Goal: Transaction & Acquisition: Purchase product/service

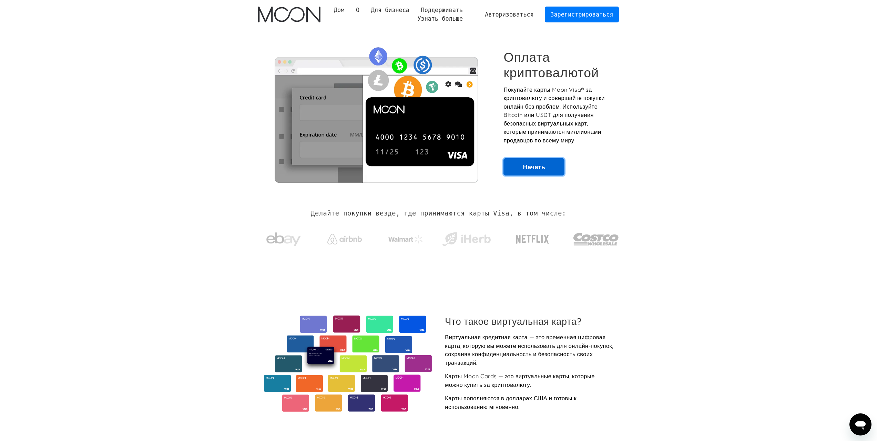
click at [548, 170] on link "Начать" at bounding box center [533, 166] width 61 height 17
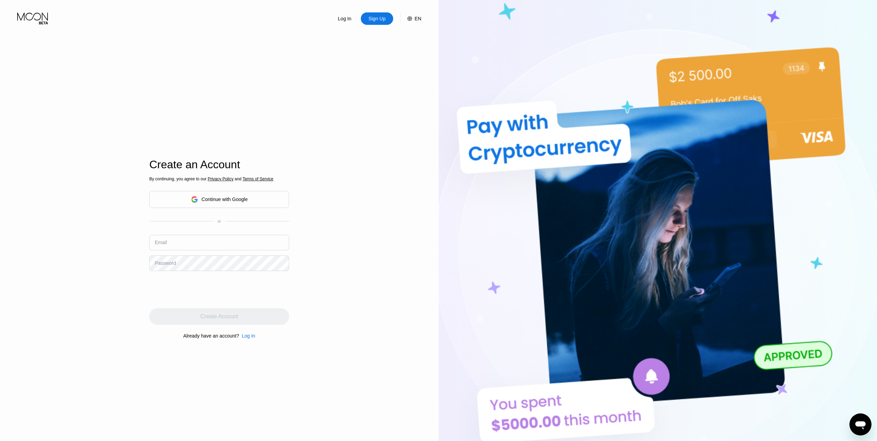
click at [224, 200] on div "Continue with Google" at bounding box center [225, 199] width 46 height 6
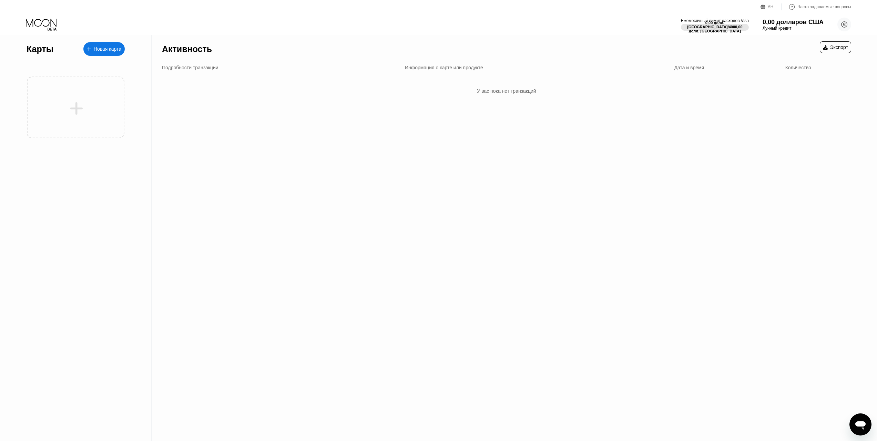
click at [113, 54] on div "Новая карта" at bounding box center [103, 49] width 41 height 14
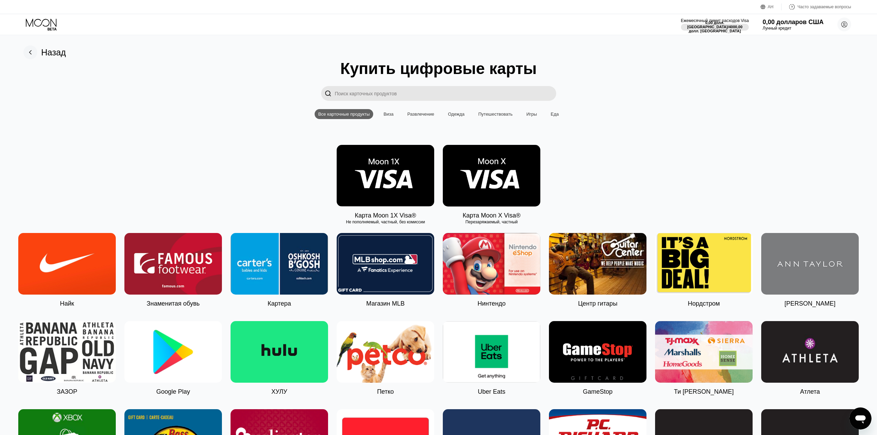
click at [394, 195] on img at bounding box center [385, 176] width 97 height 62
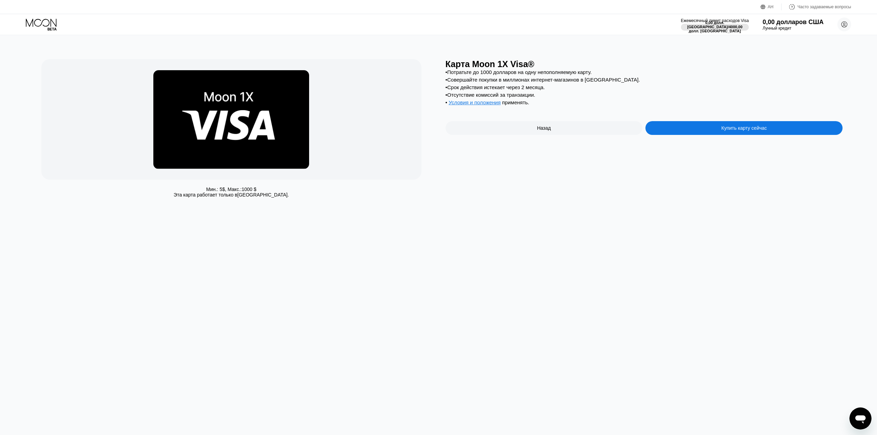
click at [684, 132] on div "Купить карту сейчас" at bounding box center [743, 128] width 197 height 14
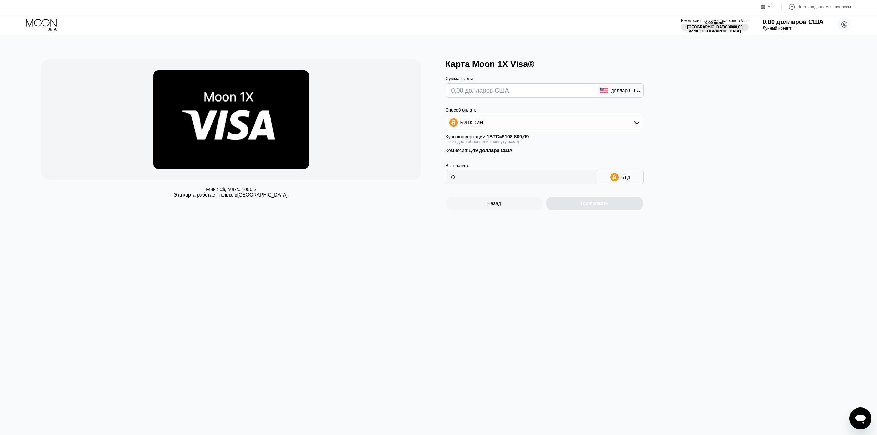
click at [629, 125] on div "БИТКОИН" at bounding box center [544, 123] width 197 height 14
click at [390, 75] on div at bounding box center [231, 119] width 380 height 121
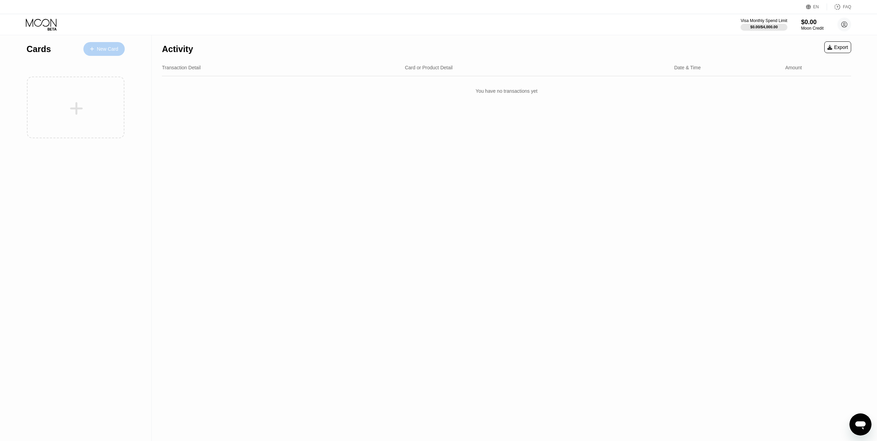
click at [105, 46] on div "New Card" at bounding box center [107, 49] width 21 height 6
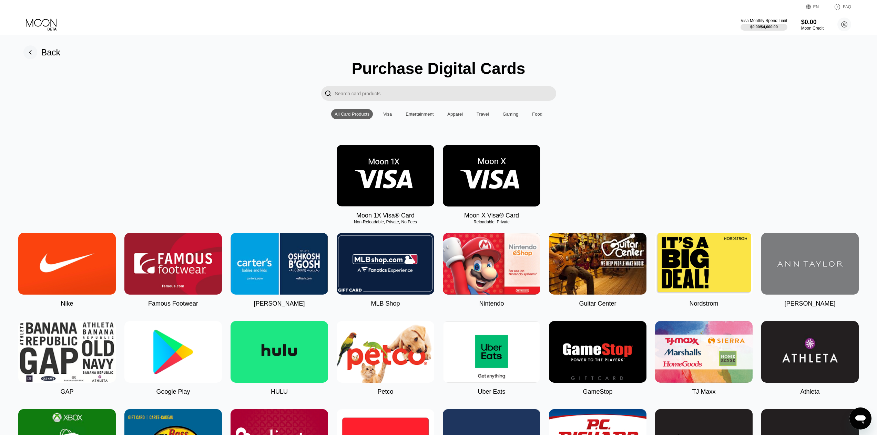
click at [515, 197] on img at bounding box center [491, 176] width 97 height 62
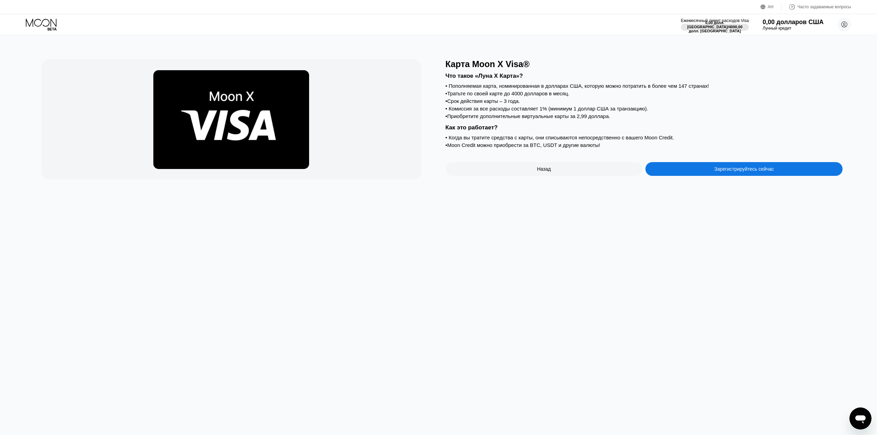
click at [693, 175] on div "Зарегистрируйтесь сейчас" at bounding box center [743, 169] width 197 height 14
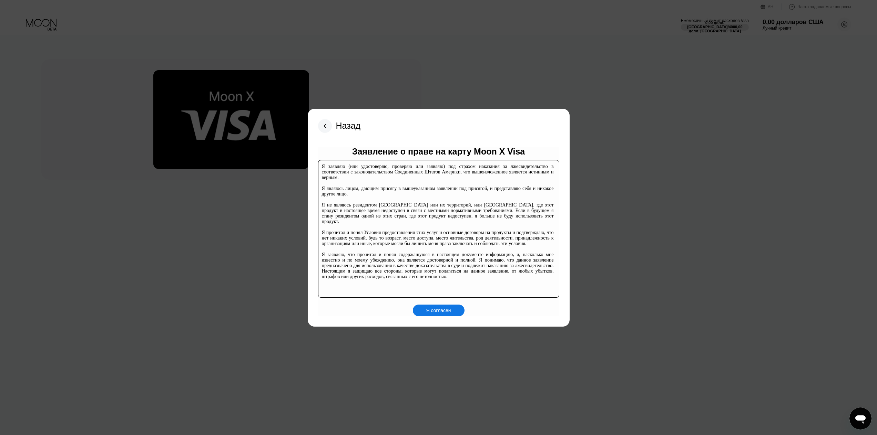
click at [451, 311] on div "Я согласен" at bounding box center [439, 311] width 52 height 12
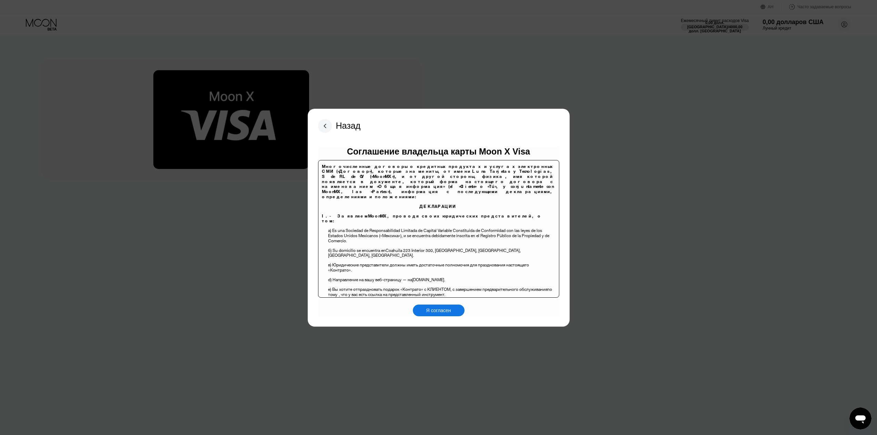
click at [428, 320] on div "Назад Соглашение владельца карты Moon X Visa Многочисленные договоры о кредитны…" at bounding box center [439, 218] width 262 height 218
click at [451, 311] on div "Я согласен" at bounding box center [439, 311] width 52 height 12
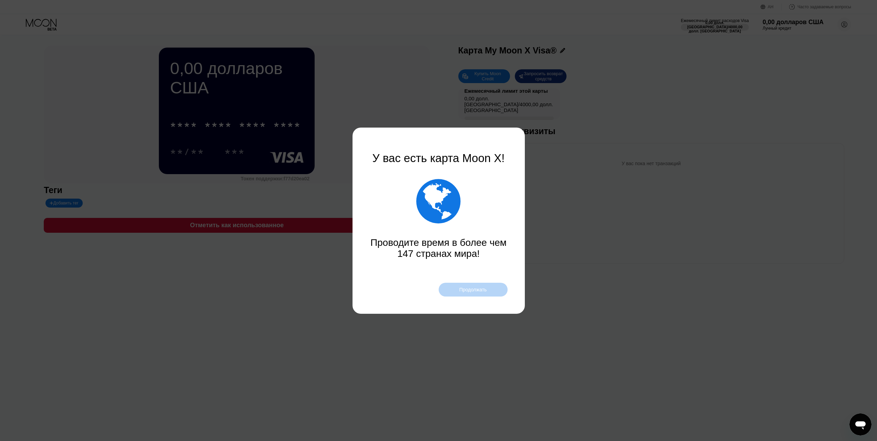
click at [484, 292] on font "Продолжать" at bounding box center [473, 290] width 28 height 6
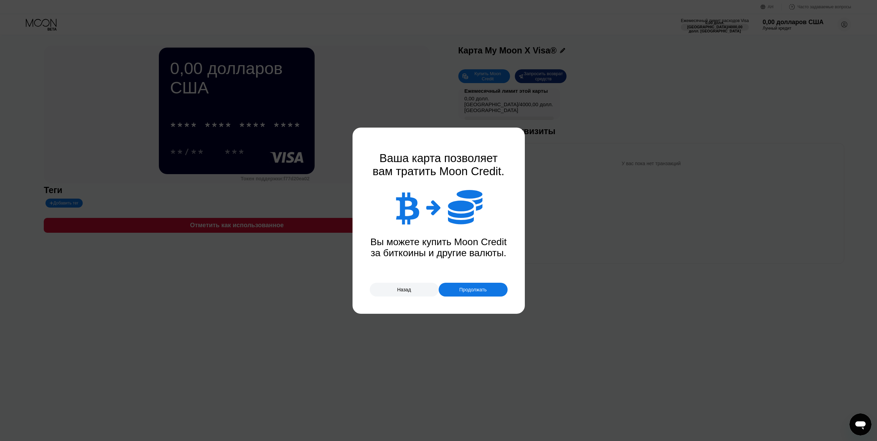
click at [484, 291] on font "Продолжать" at bounding box center [473, 290] width 28 height 6
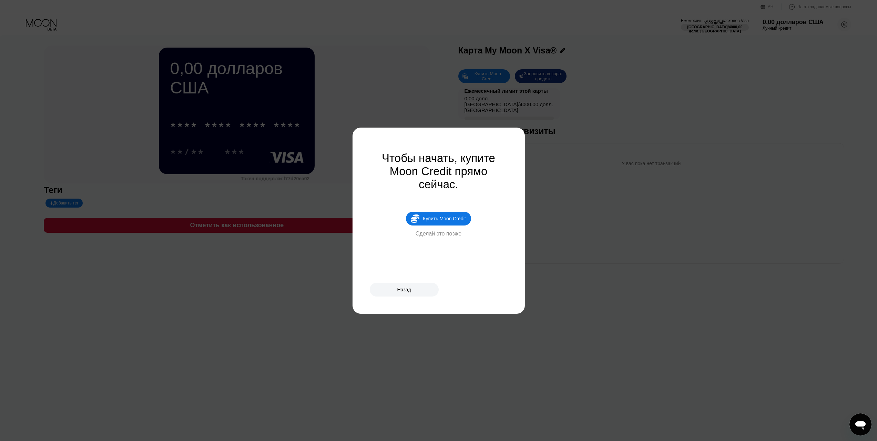
click at [452, 221] on font "Купить Moon Credit" at bounding box center [444, 219] width 43 height 6
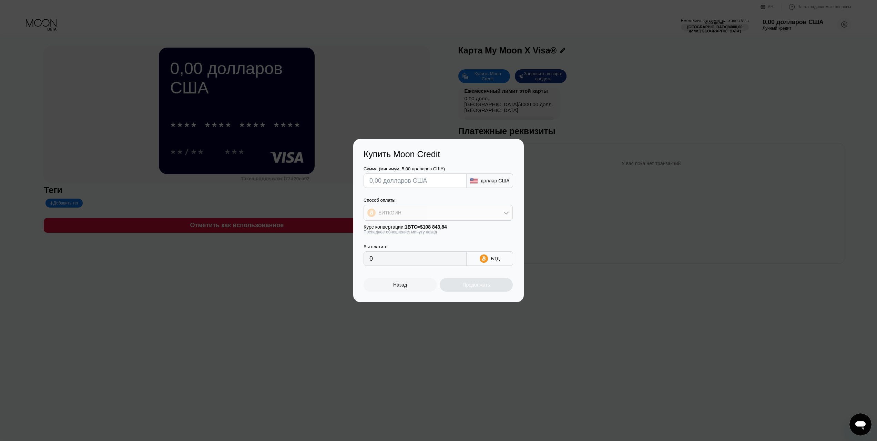
click at [501, 210] on div "БИТКОИН" at bounding box center [438, 213] width 148 height 14
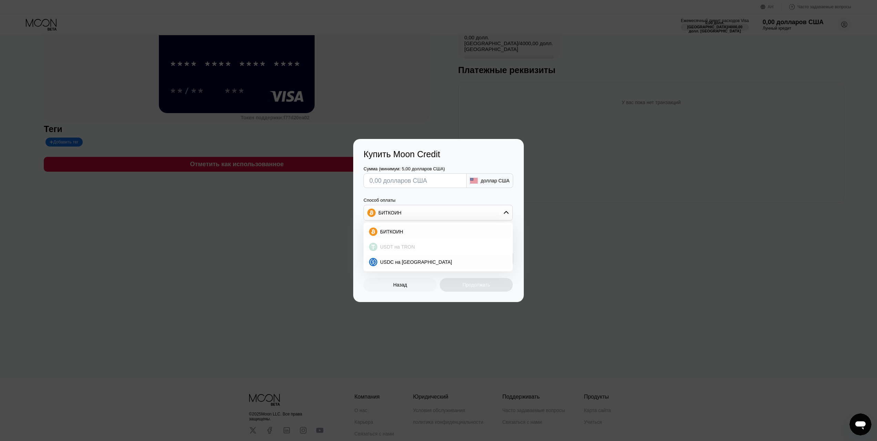
scroll to position [69, 0]
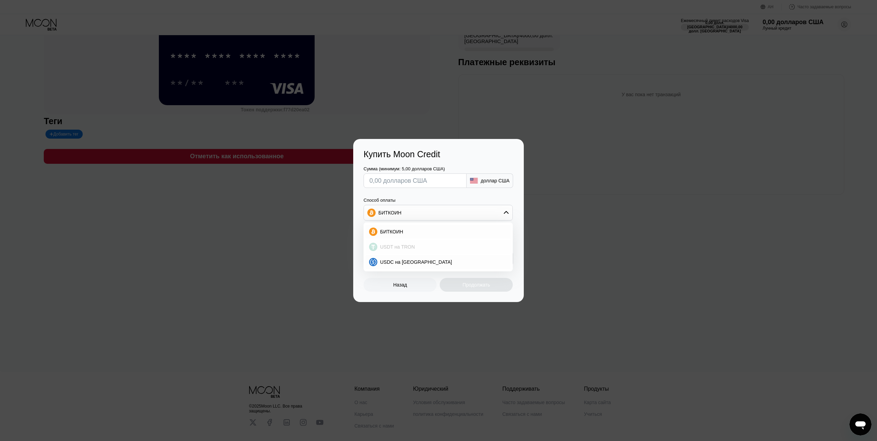
click at [420, 245] on div "USDT на TRON" at bounding box center [442, 247] width 130 height 6
click at [491, 215] on div "USDT на TRON" at bounding box center [438, 213] width 148 height 14
click at [397, 229] on font "БИТКОИН" at bounding box center [391, 232] width 23 height 6
type input "0"
click at [484, 260] on icon at bounding box center [483, 258] width 8 height 8
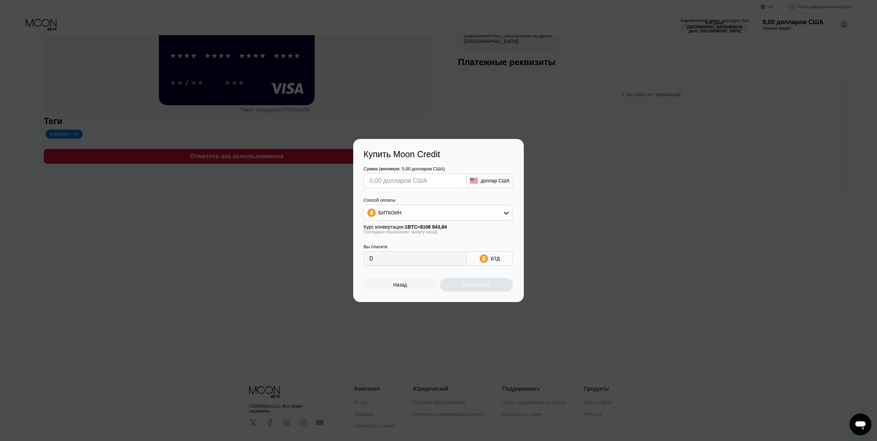
click at [402, 258] on input "0" at bounding box center [414, 258] width 91 height 14
click at [378, 264] on input "0" at bounding box center [414, 258] width 91 height 14
click at [376, 264] on input "0" at bounding box center [414, 258] width 91 height 14
click at [369, 260] on div "0" at bounding box center [414, 258] width 103 height 14
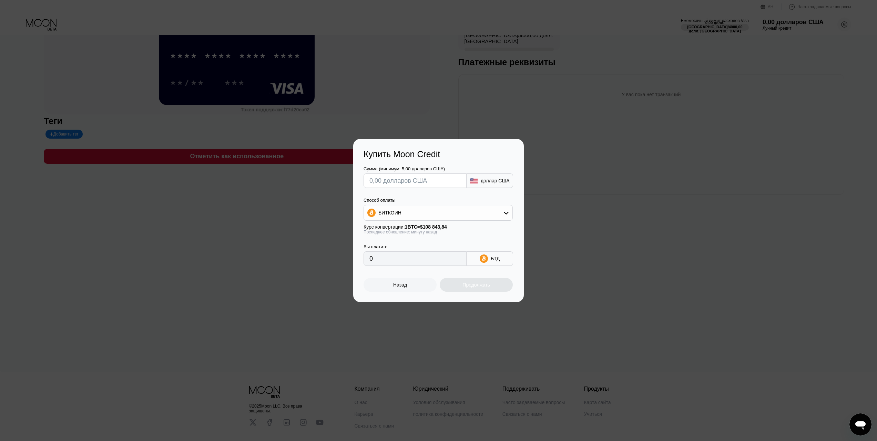
click at [371, 259] on input "0" at bounding box center [414, 258] width 91 height 14
click at [370, 259] on input "0" at bounding box center [414, 258] width 91 height 14
click at [493, 261] on font "БТД" at bounding box center [495, 259] width 9 height 6
click at [401, 287] on font "Назад" at bounding box center [400, 285] width 14 height 6
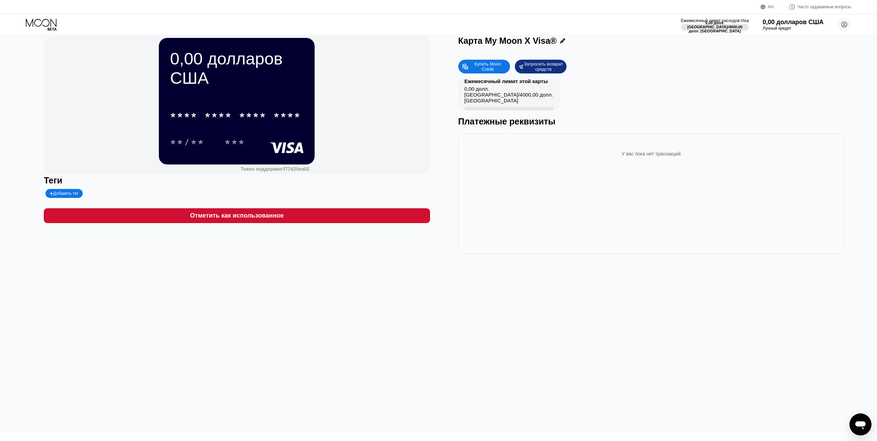
scroll to position [0, 0]
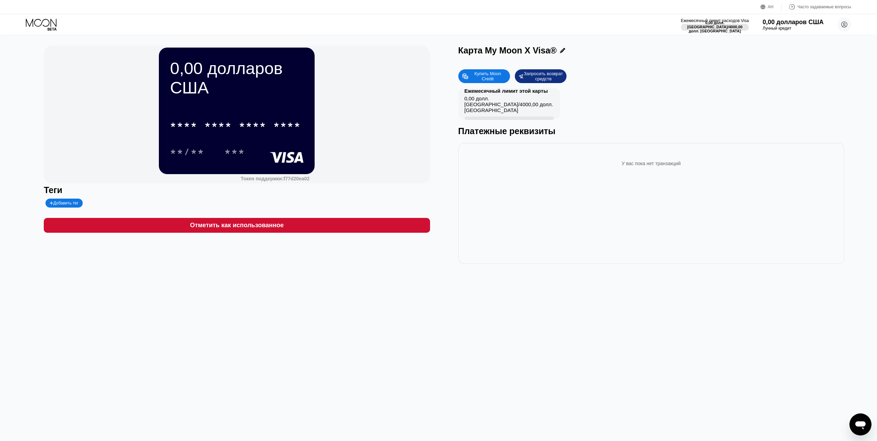
click at [37, 29] on icon at bounding box center [42, 25] width 32 height 12
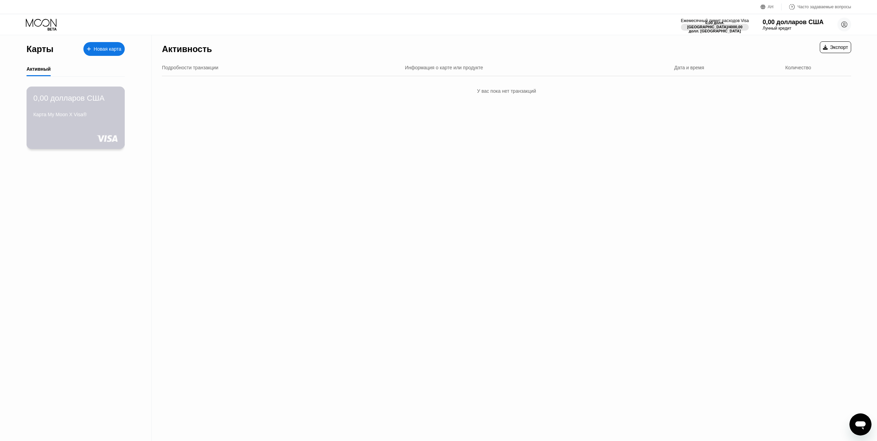
click at [99, 126] on div "0,00 долларов США Карта My Moon X Visa®" at bounding box center [76, 117] width 99 height 62
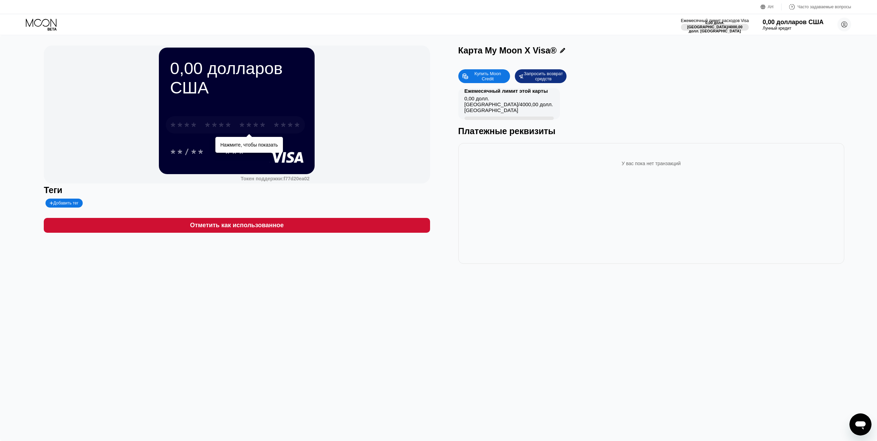
click at [287, 131] on font "****" at bounding box center [287, 125] width 28 height 11
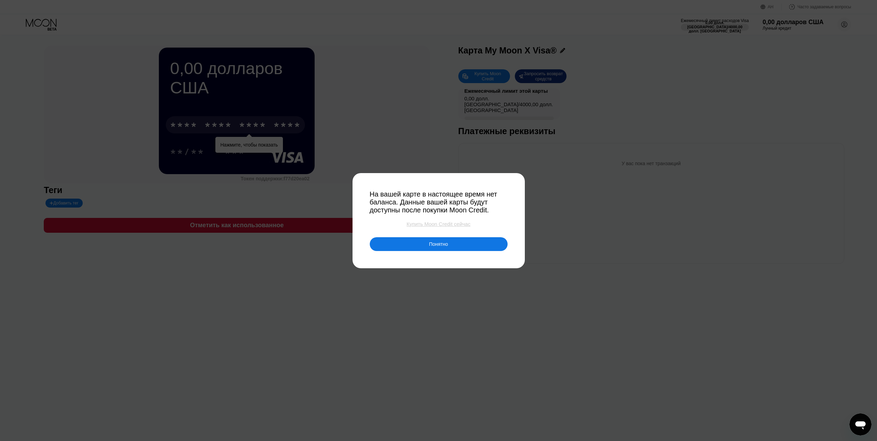
click at [451, 224] on font "Купить Moon Credit сейчас" at bounding box center [438, 224] width 64 height 6
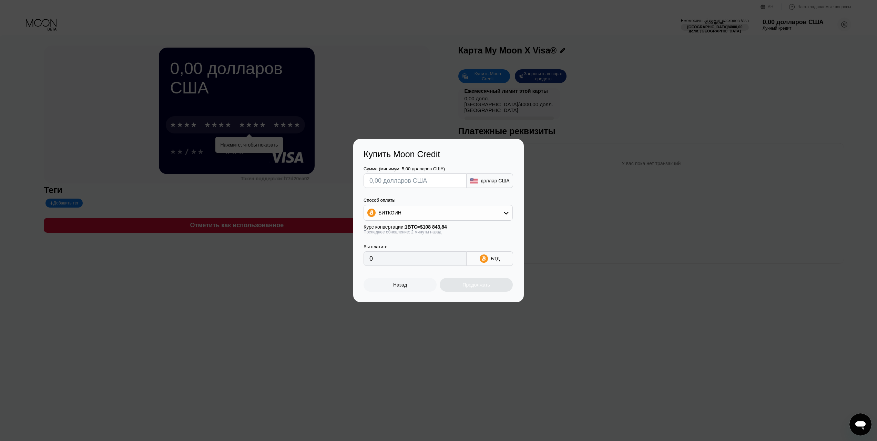
click at [484, 174] on div "доллар США" at bounding box center [489, 180] width 47 height 14
click at [433, 174] on input "text" at bounding box center [414, 181] width 91 height 14
type input "$6"
type input "0.00005513"
type input "$60"
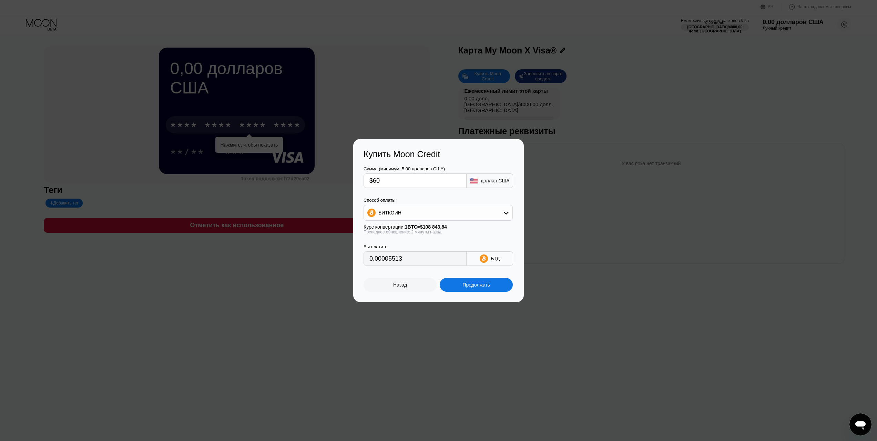
type input "0.00055125"
type input "$60"
click at [465, 285] on font "Продолжать" at bounding box center [476, 285] width 28 height 6
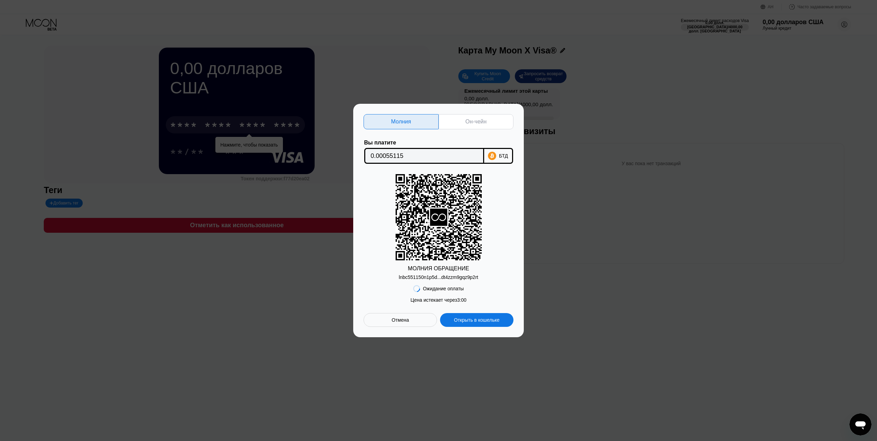
click at [467, 321] on font "Открыть в кошельке" at bounding box center [476, 320] width 45 height 6
click at [403, 321] on font "Отмена" at bounding box center [399, 320] width 17 height 6
